Goal: Transaction & Acquisition: Register for event/course

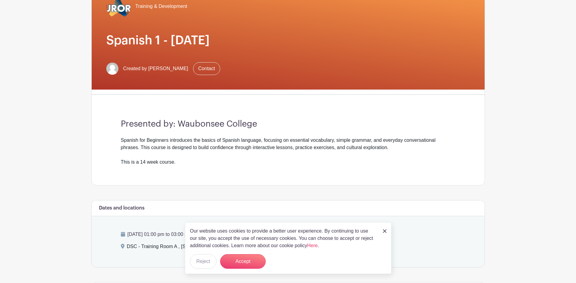
scroll to position [61, 0]
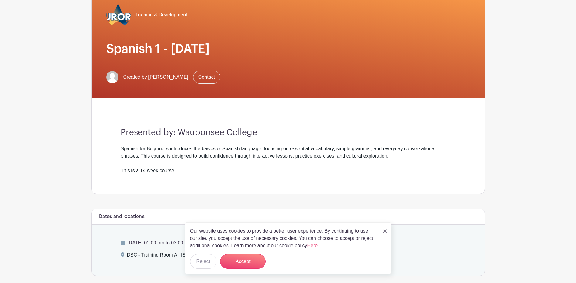
click at [383, 230] on img at bounding box center [385, 231] width 4 height 4
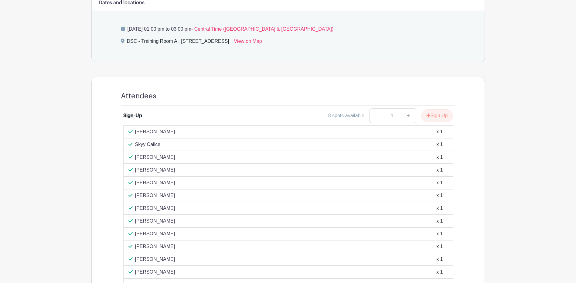
scroll to position [268, 0]
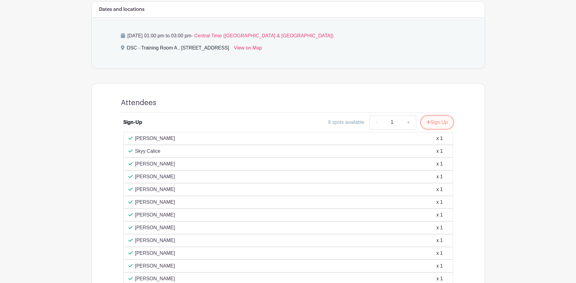
click at [437, 123] on button "Sign Up" at bounding box center [437, 122] width 32 height 13
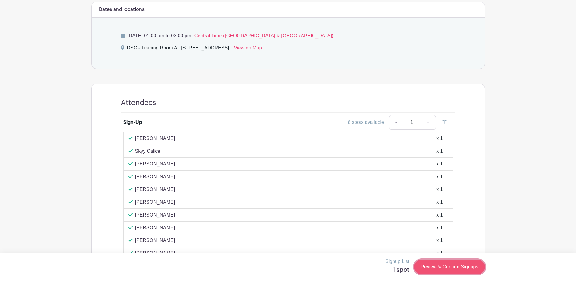
click at [459, 263] on link "Review & Confirm Signups" at bounding box center [449, 267] width 70 height 15
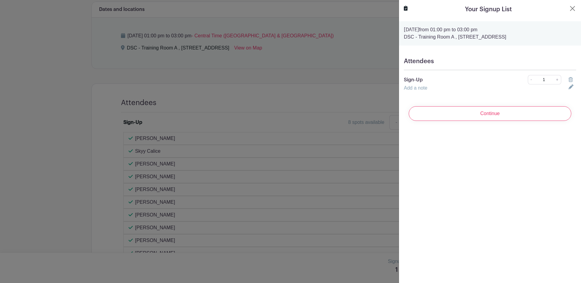
click at [498, 116] on input "Continue" at bounding box center [490, 113] width 163 height 15
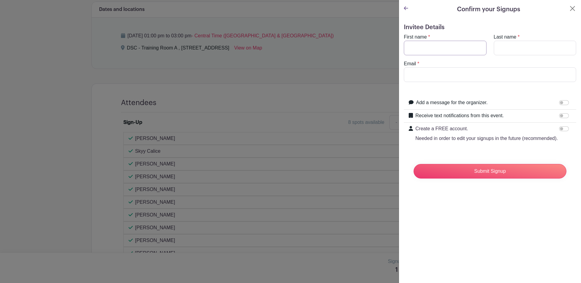
click at [414, 46] on input "First name" at bounding box center [445, 48] width 83 height 15
drag, startPoint x: 410, startPoint y: 50, endPoint x: 404, endPoint y: 46, distance: 7.2
click at [404, 46] on input "[PERSON_NAME]" at bounding box center [445, 48] width 83 height 15
type input "[PERSON_NAME]"
click at [525, 56] on turbo-frame "First name * [PERSON_NAME] Last name * Email *" at bounding box center [490, 57] width 172 height 49
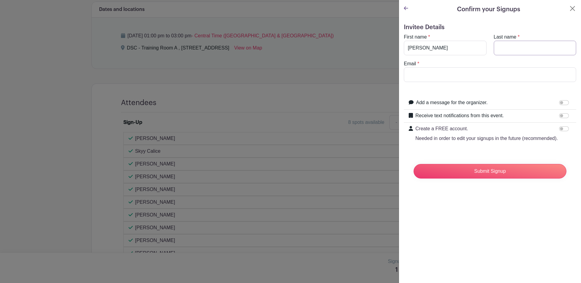
click at [520, 53] on input "Last name" at bounding box center [535, 48] width 83 height 15
click at [521, 52] on input "[PERSON_NAME]" at bounding box center [535, 48] width 83 height 15
click at [499, 49] on input "[PERSON_NAME]" at bounding box center [535, 48] width 83 height 15
type input "[PERSON_NAME]"
click at [507, 75] on input "Email" at bounding box center [490, 74] width 172 height 15
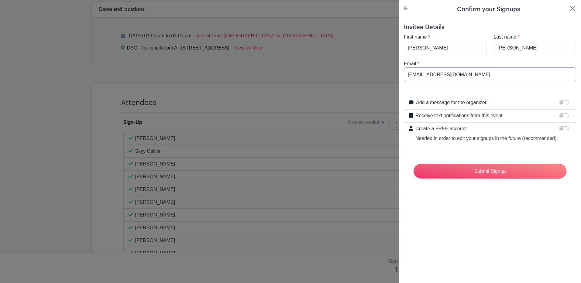
type input "[EMAIL_ADDRESS][DOMAIN_NAME]"
click at [522, 85] on form "Invitee Details First name * [PERSON_NAME] Last name * [PERSON_NAME] Email * [E…" at bounding box center [490, 104] width 172 height 160
click at [511, 179] on input "Submit Signup" at bounding box center [490, 171] width 153 height 15
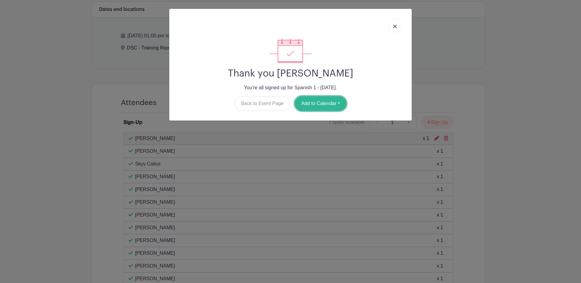
click at [331, 104] on button "Add to Calendar" at bounding box center [321, 103] width 52 height 15
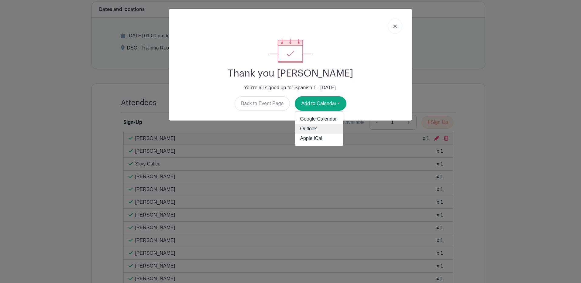
click at [311, 130] on link "Outlook" at bounding box center [319, 129] width 48 height 10
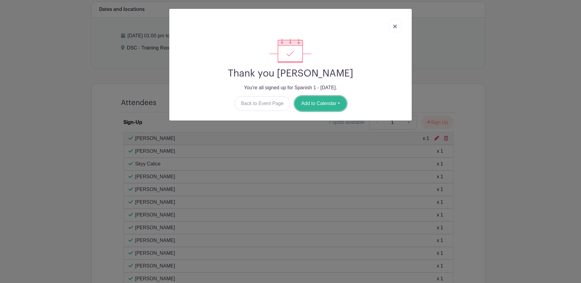
click at [320, 105] on button "Add to Calendar" at bounding box center [321, 103] width 52 height 15
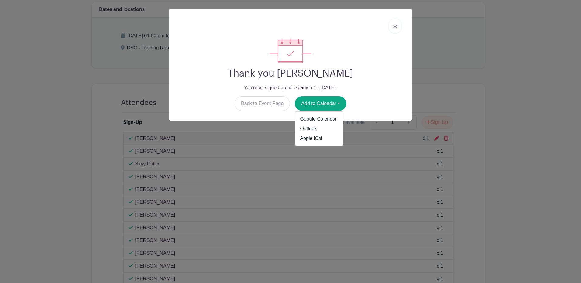
click at [493, 57] on div "Thank you [PERSON_NAME] You're all signed up for Spanish 1 - [DATE]. Back to Ev…" at bounding box center [290, 141] width 581 height 283
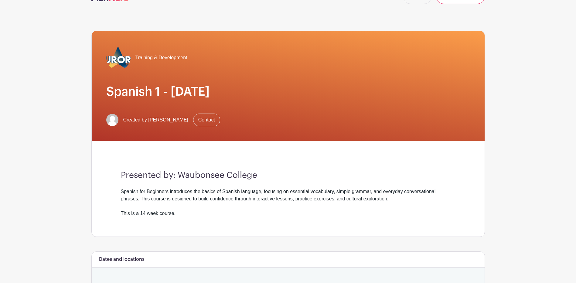
scroll to position [7, 0]
